Goal: Find specific page/section: Find specific page/section

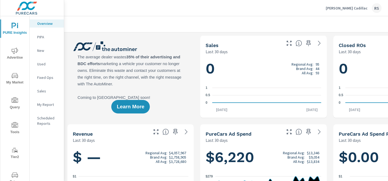
click at [15, 173] on icon "nav menu" at bounding box center [15, 174] width 6 height 6
